Goal: Task Accomplishment & Management: Use online tool/utility

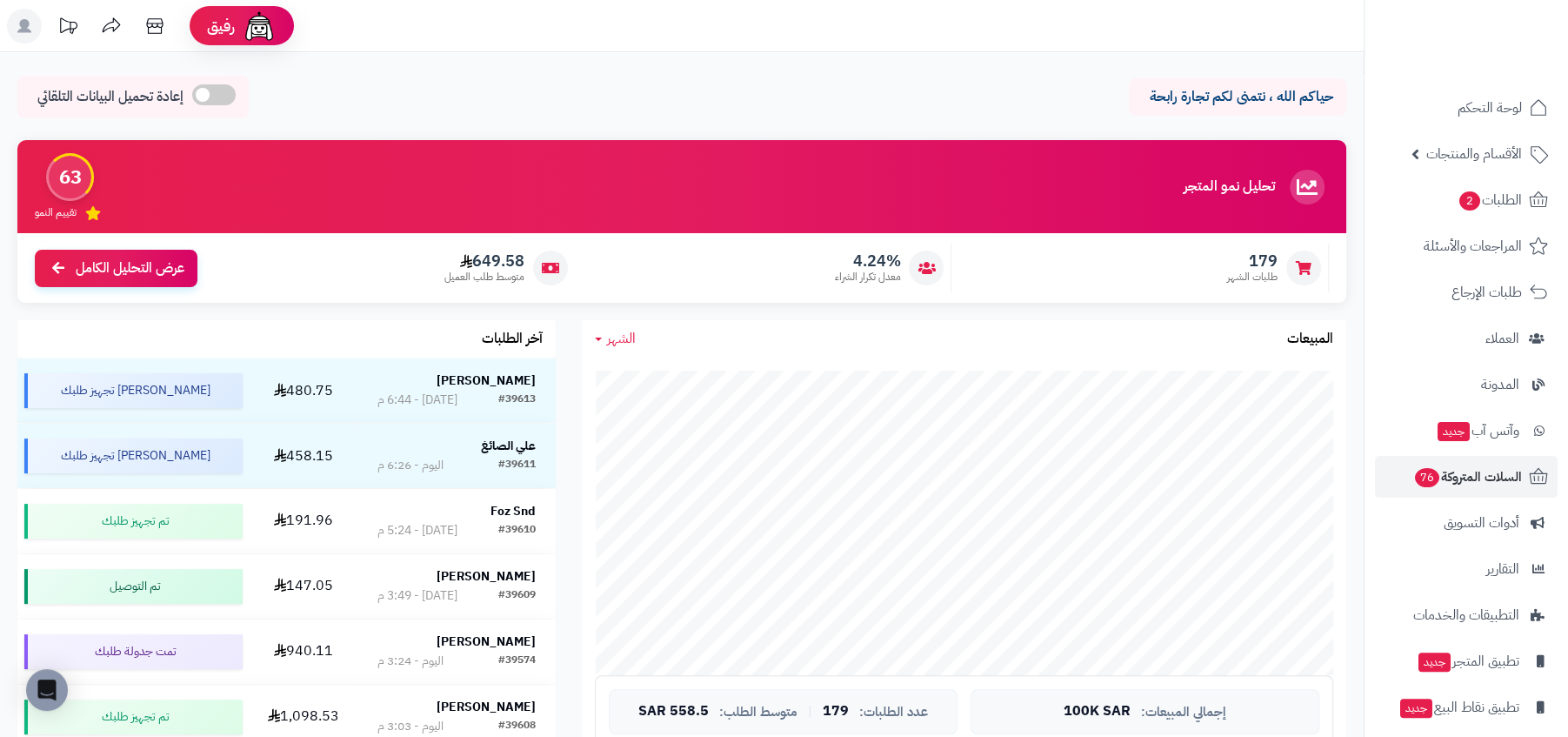
scroll to position [59, 0]
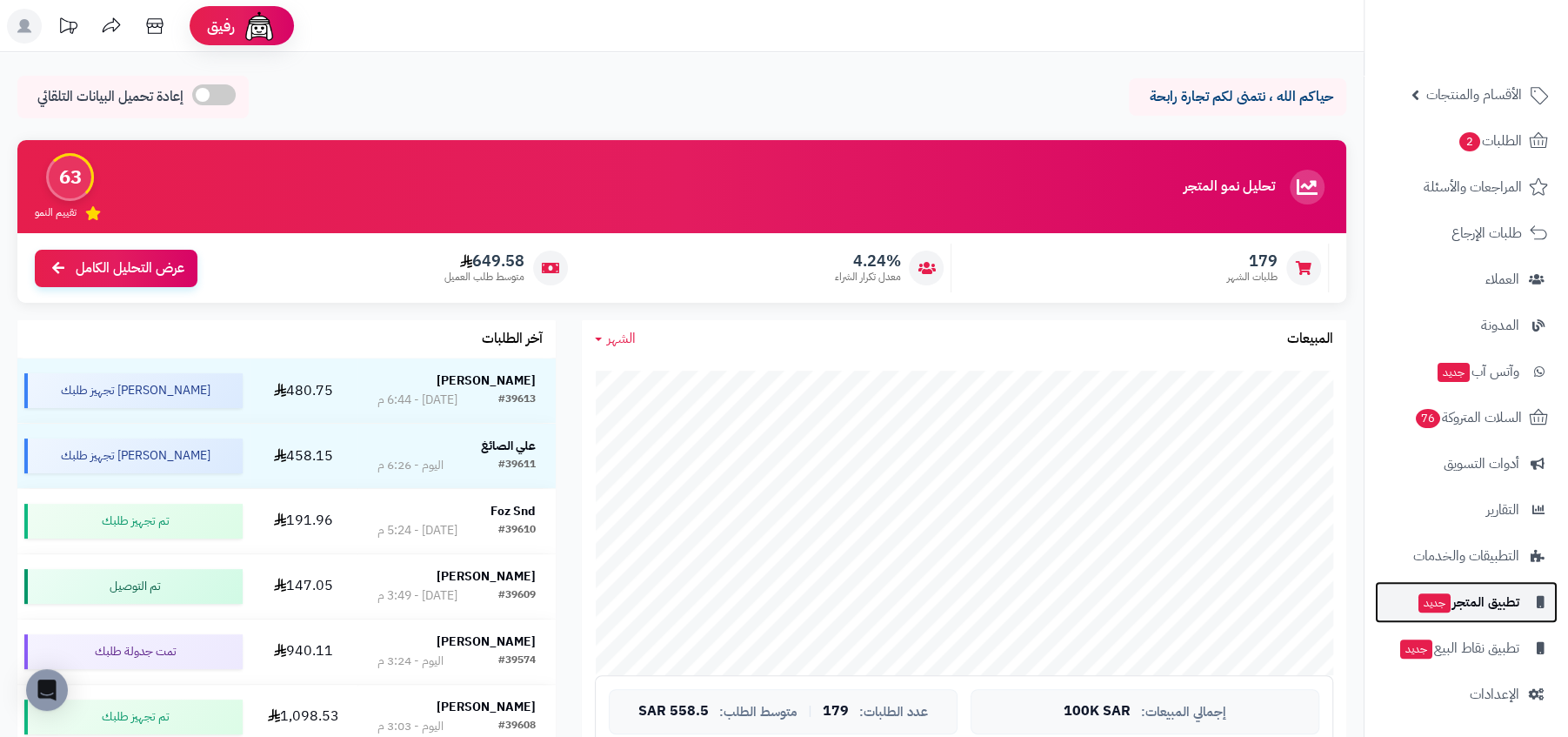
click at [1451, 607] on span "تطبيق المتجر جديد" at bounding box center [1468, 602] width 103 height 25
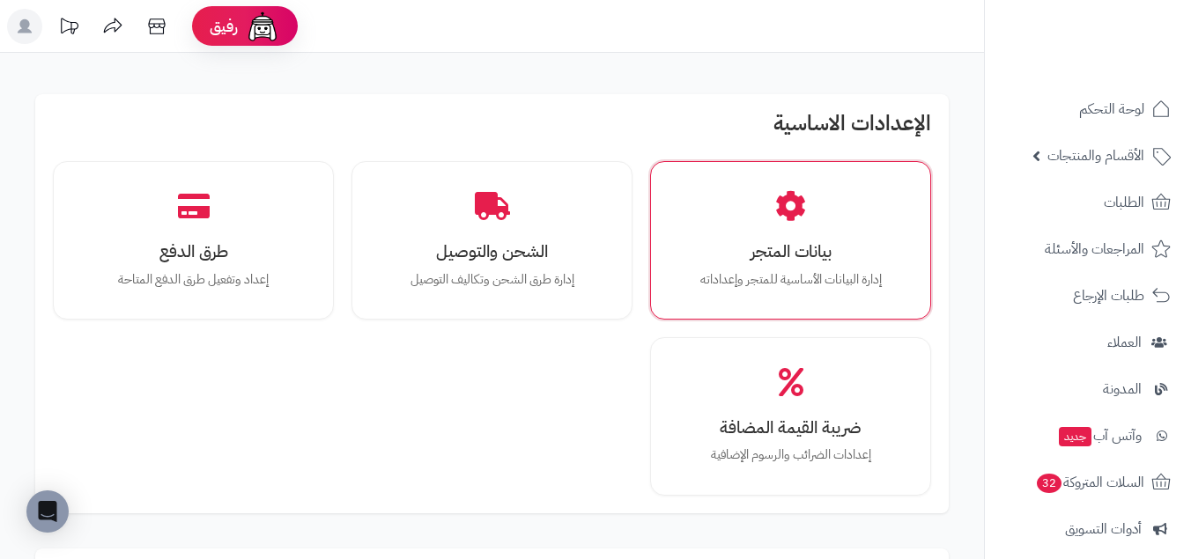
scroll to position [247, 0]
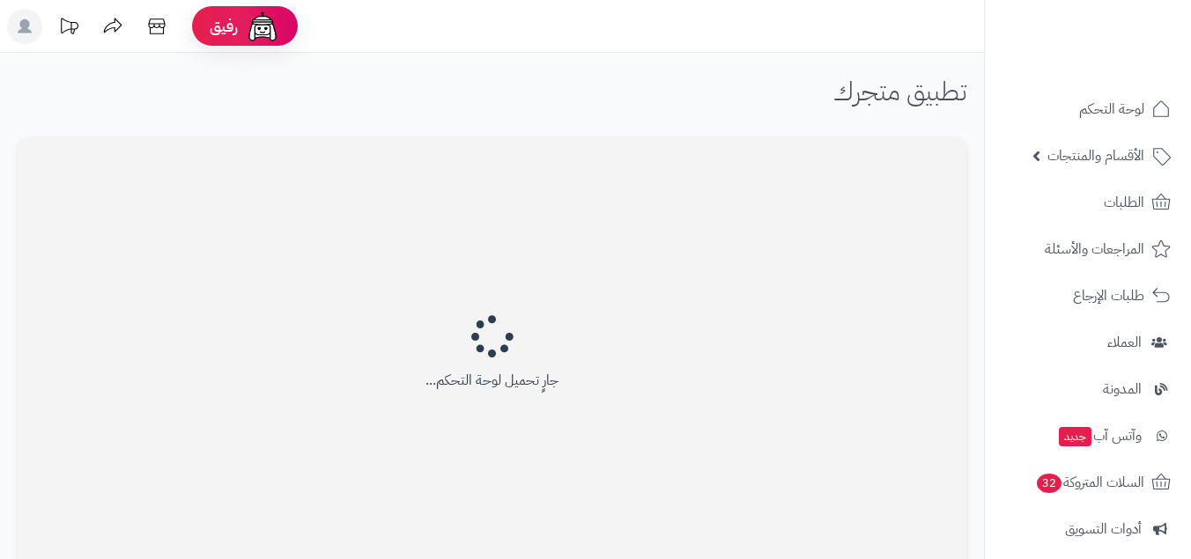
click at [890, 103] on h1 "تطبيق متجرك" at bounding box center [899, 91] width 133 height 29
click at [808, 114] on div "تطبيق متجرك" at bounding box center [492, 98] width 949 height 42
